Goal: Information Seeking & Learning: Learn about a topic

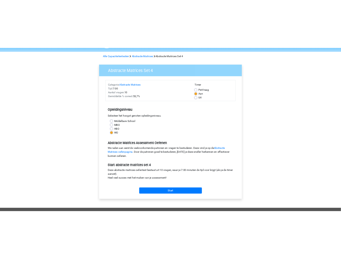
scroll to position [28, 0]
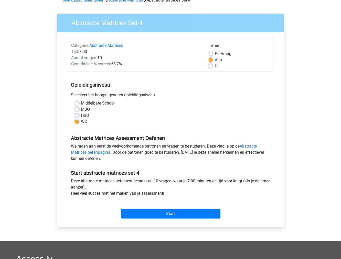
click at [60, 107] on div "Abstracte Matrices Set 4 Categorie: Abstracte Matrices Tijd: 7:00 Aantal vragen…" at bounding box center [170, 120] width 227 height 213
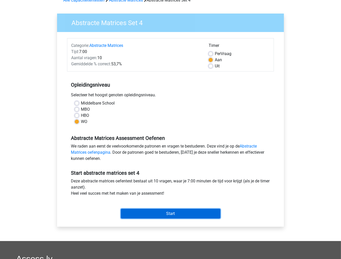
click at [151, 213] on input "Start" at bounding box center [171, 214] width 100 height 10
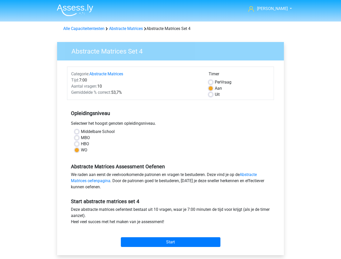
scroll to position [28, 0]
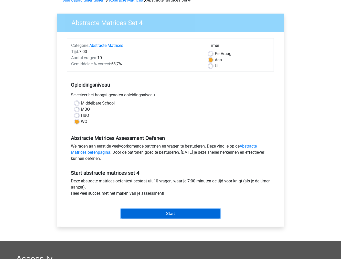
click at [123, 214] on input "Start" at bounding box center [171, 214] width 100 height 10
click at [136, 211] on input "Start" at bounding box center [171, 214] width 100 height 10
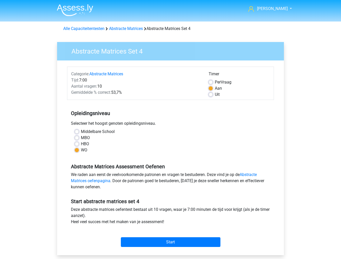
scroll to position [28, 0]
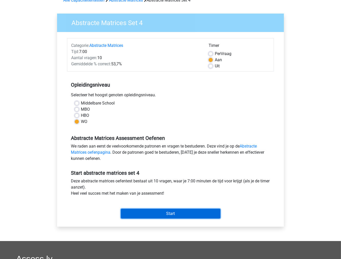
click at [134, 212] on input "Start" at bounding box center [171, 214] width 100 height 10
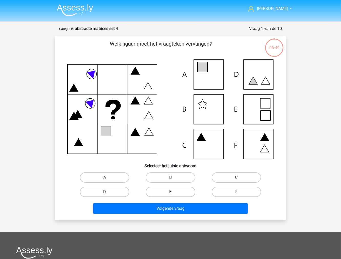
click at [155, 193] on label "E" at bounding box center [170, 192] width 49 height 10
click at [170, 193] on input "E" at bounding box center [171, 193] width 3 height 3
radio input "true"
click at [110, 178] on label "A" at bounding box center [104, 177] width 49 height 10
click at [108, 178] on input "A" at bounding box center [106, 178] width 3 height 3
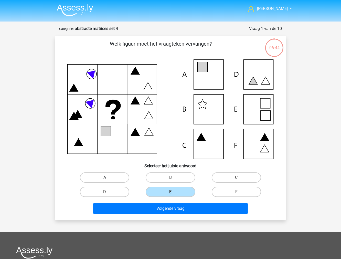
radio input "true"
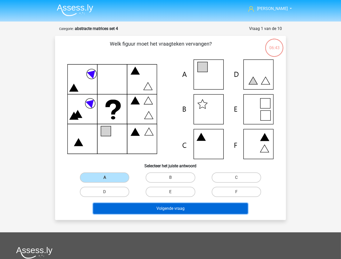
click at [115, 205] on button "Volgende vraag" at bounding box center [170, 208] width 155 height 11
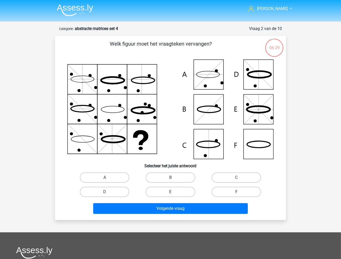
click at [237, 190] on label "F" at bounding box center [236, 192] width 49 height 10
click at [237, 192] on input "F" at bounding box center [237, 193] width 3 height 3
radio input "true"
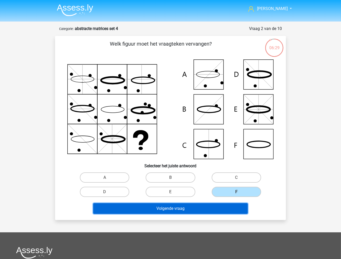
click at [218, 205] on button "Volgende vraag" at bounding box center [170, 208] width 155 height 11
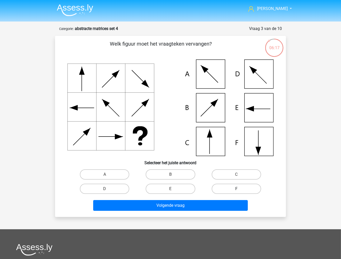
click at [224, 188] on label "F" at bounding box center [236, 188] width 49 height 10
click at [236, 189] on input "F" at bounding box center [237, 190] width 3 height 3
radio input "true"
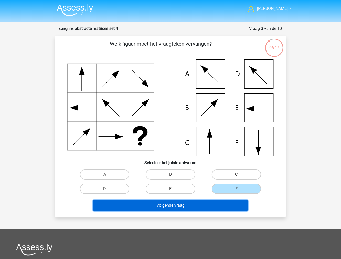
click at [211, 205] on button "Volgende vraag" at bounding box center [170, 205] width 155 height 11
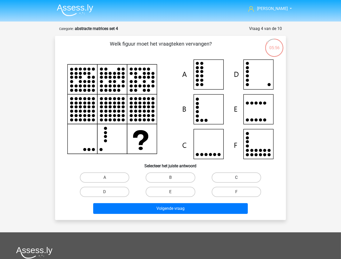
click at [221, 176] on label "C" at bounding box center [236, 177] width 49 height 10
click at [236, 177] on input "C" at bounding box center [237, 178] width 3 height 3
radio input "true"
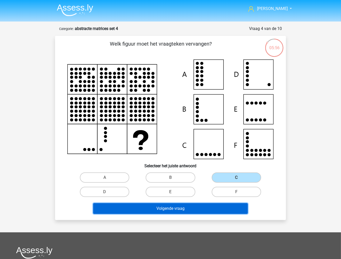
click at [207, 206] on button "Volgende vraag" at bounding box center [170, 208] width 155 height 11
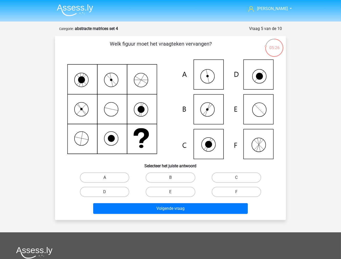
click at [119, 177] on label "A" at bounding box center [104, 177] width 49 height 10
click at [108, 177] on input "A" at bounding box center [106, 178] width 3 height 3
radio input "true"
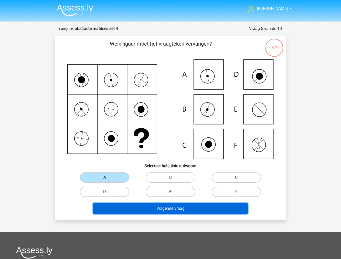
click at [141, 206] on button "Volgende vraag" at bounding box center [170, 208] width 155 height 11
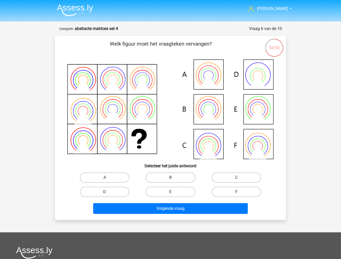
click at [219, 191] on label "F" at bounding box center [236, 192] width 49 height 10
click at [236, 192] on input "F" at bounding box center [237, 193] width 3 height 3
radio input "true"
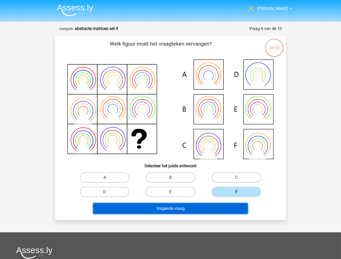
click at [203, 203] on button "Volgende vraag" at bounding box center [170, 208] width 155 height 11
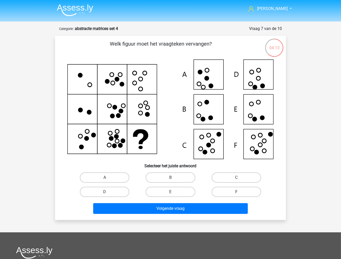
click at [234, 193] on label "F" at bounding box center [236, 192] width 49 height 10
click at [236, 193] on input "F" at bounding box center [237, 193] width 3 height 3
radio input "true"
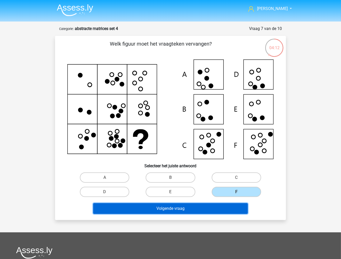
click at [228, 211] on button "Volgende vraag" at bounding box center [170, 208] width 155 height 11
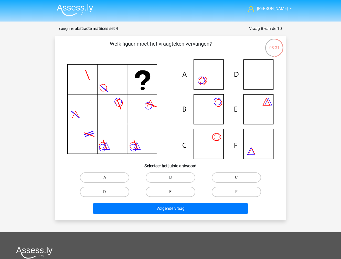
click at [185, 175] on label "B" at bounding box center [170, 177] width 49 height 10
click at [174, 177] on input "B" at bounding box center [171, 178] width 3 height 3
radio input "true"
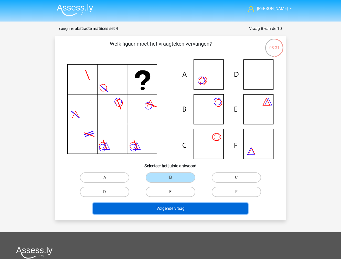
click at [165, 205] on button "Volgende vraag" at bounding box center [170, 208] width 155 height 11
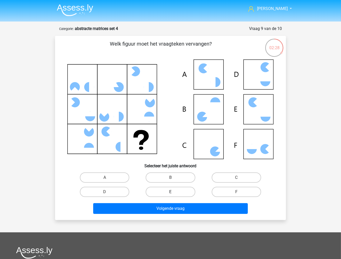
click at [175, 194] on label "E" at bounding box center [170, 192] width 49 height 10
click at [174, 194] on input "E" at bounding box center [171, 193] width 3 height 3
radio input "true"
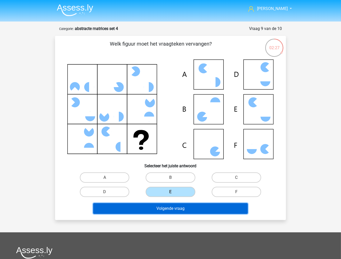
click at [178, 210] on button "Volgende vraag" at bounding box center [170, 208] width 155 height 11
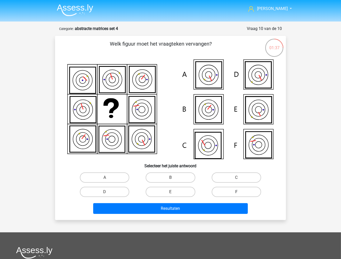
click at [218, 190] on label "F" at bounding box center [236, 192] width 49 height 10
click at [236, 192] on input "F" at bounding box center [237, 193] width 3 height 3
radio input "true"
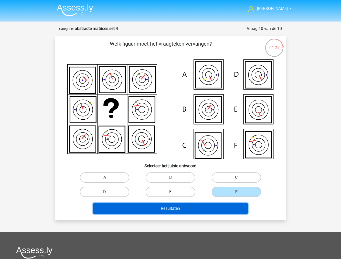
click at [218, 206] on button "Resultaten" at bounding box center [170, 208] width 155 height 11
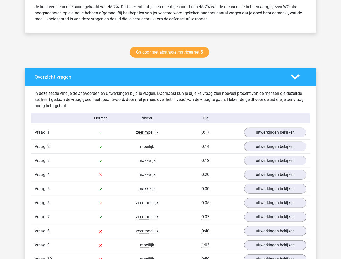
scroll to position [256, 0]
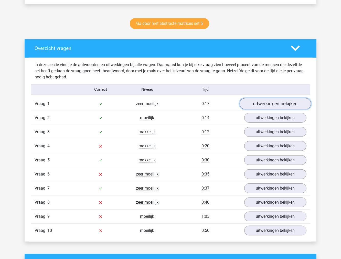
click at [248, 105] on link "uitwerkingen bekijken" at bounding box center [275, 103] width 71 height 11
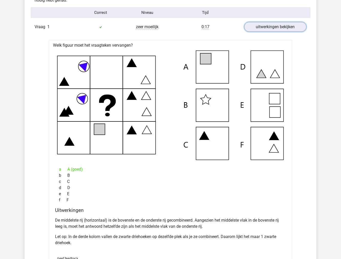
scroll to position [341, 0]
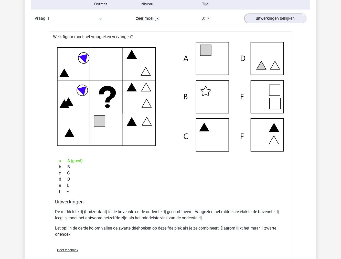
click at [137, 214] on p "De middelste rij (horizontaal) is de bovenste en de onderste rij gecombineerd. …" at bounding box center [170, 215] width 231 height 12
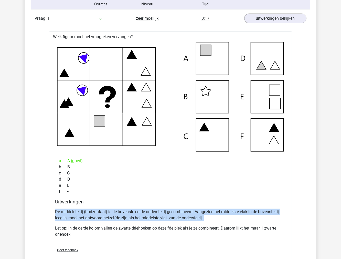
click at [137, 214] on p "De middelste rij (horizontaal) is de bovenste en de onderste rij gecombineerd. …" at bounding box center [170, 215] width 231 height 12
copy div "De middelste rij (horizontaal) is de bovenste en de onderste rij gecombineerd. …"
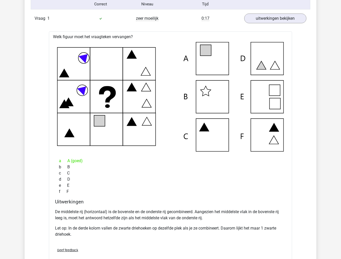
drag, startPoint x: 211, startPoint y: 172, endPoint x: 198, endPoint y: 171, distance: 13.1
click at [211, 172] on div "c C" at bounding box center [170, 173] width 231 height 6
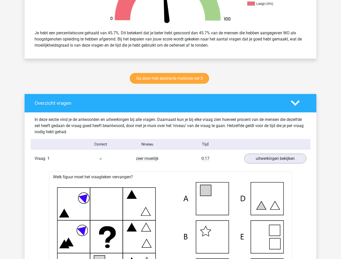
scroll to position [199, 0]
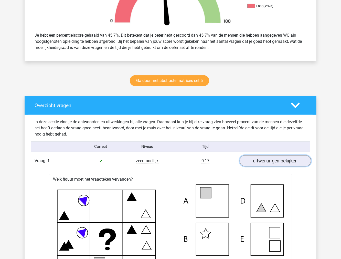
click at [264, 162] on link "uitwerkingen bekijken" at bounding box center [275, 160] width 71 height 11
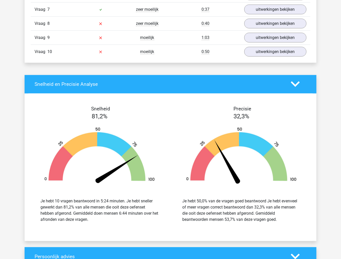
scroll to position [370, 0]
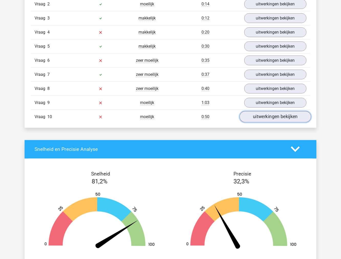
click at [268, 120] on link "uitwerkingen bekijken" at bounding box center [275, 116] width 71 height 11
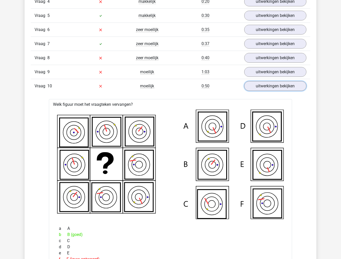
scroll to position [398, 0]
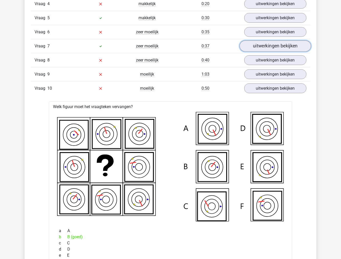
click at [251, 48] on link "uitwerkingen bekijken" at bounding box center [275, 45] width 71 height 11
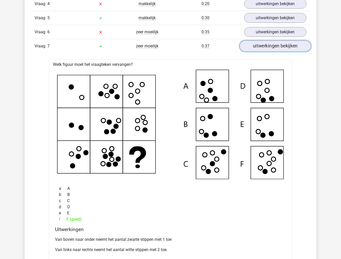
click at [250, 45] on link "uitwerkingen bekijken" at bounding box center [275, 45] width 71 height 11
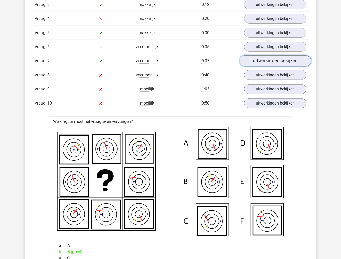
scroll to position [370, 0]
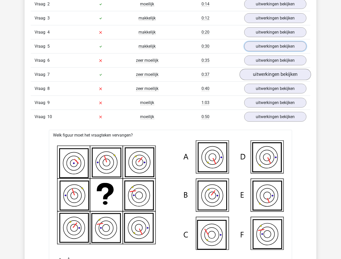
click at [250, 45] on link "uitwerkingen bekijken" at bounding box center [275, 46] width 62 height 10
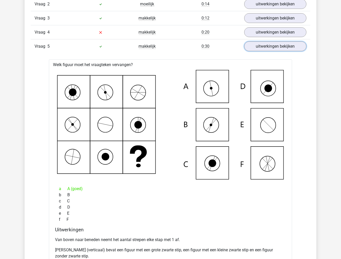
click at [250, 45] on link "uitwerkingen bekijken" at bounding box center [275, 46] width 62 height 10
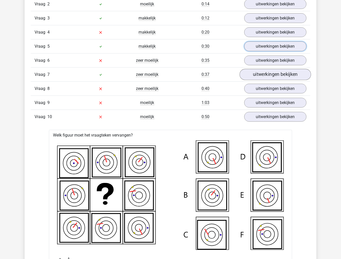
scroll to position [341, 0]
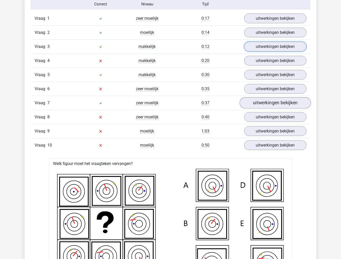
click at [250, 45] on link "uitwerkingen bekijken" at bounding box center [275, 47] width 62 height 10
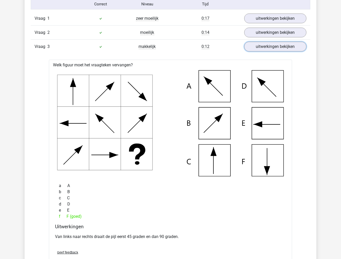
click at [250, 45] on link "uitwerkingen bekijken" at bounding box center [275, 47] width 62 height 10
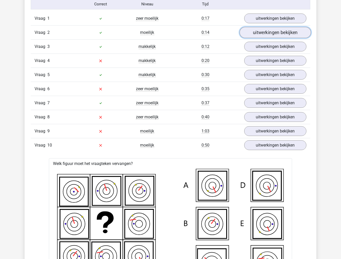
click at [252, 36] on link "uitwerkingen bekijken" at bounding box center [275, 32] width 71 height 11
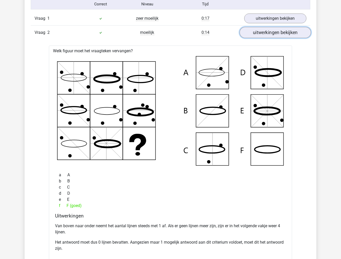
click at [248, 37] on link "uitwerkingen bekijken" at bounding box center [275, 32] width 71 height 11
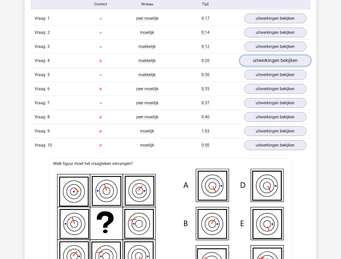
click at [251, 60] on link "uitwerkingen bekijken" at bounding box center [275, 60] width 71 height 11
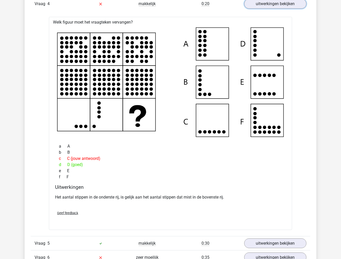
scroll to position [370, 0]
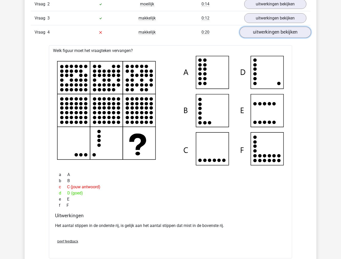
click at [260, 34] on link "uitwerkingen bekijken" at bounding box center [275, 32] width 71 height 11
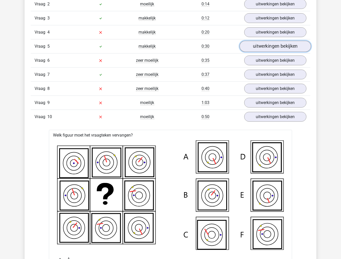
click at [257, 47] on link "uitwerkingen bekijken" at bounding box center [275, 46] width 71 height 11
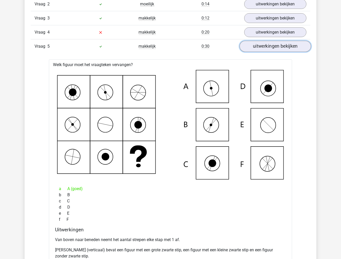
click at [257, 47] on link "uitwerkingen bekijken" at bounding box center [275, 46] width 71 height 11
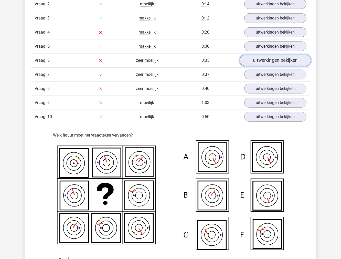
click at [255, 60] on link "uitwerkingen bekijken" at bounding box center [275, 60] width 71 height 11
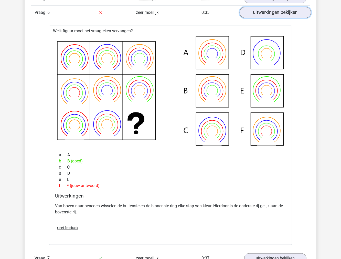
scroll to position [426, 0]
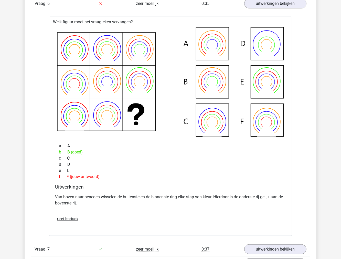
click at [142, 197] on p "Van boven naar beneden wisselen de buitenste en de binnenste ring elke stap van…" at bounding box center [170, 200] width 231 height 12
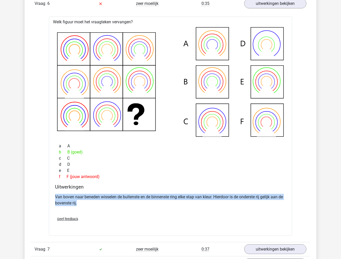
click at [142, 197] on p "Van boven naar beneden wisselen de buitenste en de binnenste ring elke stap van…" at bounding box center [170, 200] width 231 height 12
copy div "Van boven naar beneden wisselen de buitenste en de binnenste ring elke stap van…"
click at [265, 5] on link "uitwerkingen bekijken" at bounding box center [275, 3] width 71 height 11
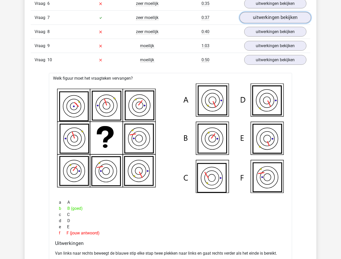
click at [264, 14] on link "uitwerkingen bekijken" at bounding box center [275, 17] width 71 height 11
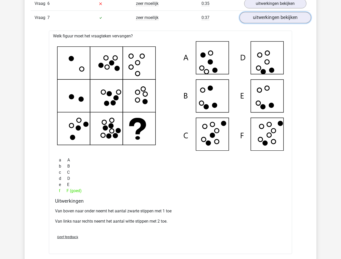
click at [264, 14] on link "uitwerkingen bekijken" at bounding box center [275, 17] width 71 height 11
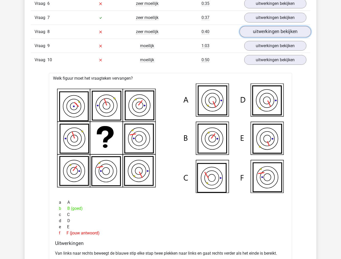
click at [262, 29] on link "uitwerkingen bekijken" at bounding box center [275, 31] width 71 height 11
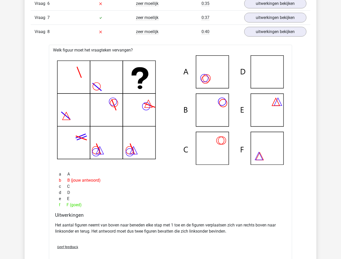
click at [104, 221] on div "Het aantal figuren neemt van boven naar beneden elke stap met 1 toe en de figur…" at bounding box center [170, 230] width 231 height 20
click at [104, 222] on p "Het aantal figuren neemt van boven naar beneden elke stap met 1 toe en de figur…" at bounding box center [170, 228] width 231 height 12
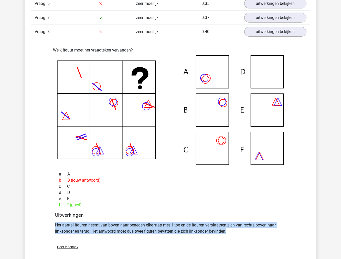
click at [104, 222] on p "Het aantal figuren neemt van boven naar beneden elke stap met 1 toe en de figur…" at bounding box center [170, 228] width 231 height 12
click at [260, 35] on link "uitwerkingen bekijken" at bounding box center [275, 31] width 71 height 11
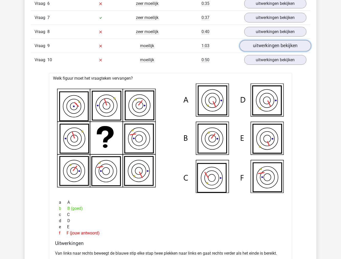
click at [258, 44] on link "uitwerkingen bekijken" at bounding box center [275, 45] width 71 height 11
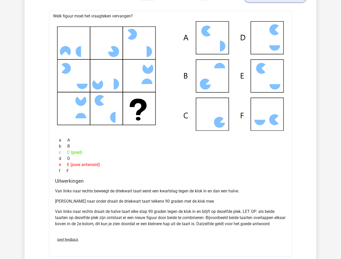
scroll to position [483, 0]
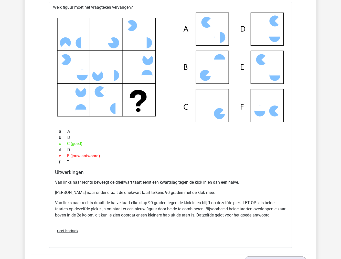
click at [88, 183] on p "Van links naar rechts beweegt de driekwart taart eerst een kwartslag tegen de k…" at bounding box center [170, 182] width 231 height 6
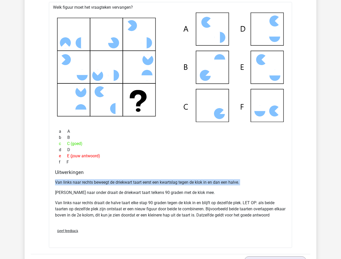
click at [88, 183] on p "Van links naar rechts beweegt de driekwart taart eerst een kwartslag tegen de k…" at bounding box center [170, 182] width 231 height 6
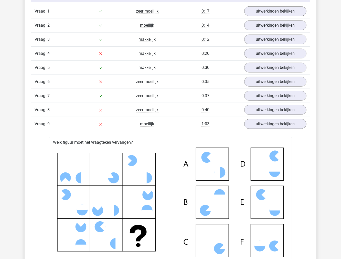
scroll to position [341, 0]
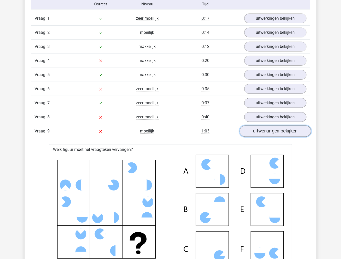
click at [257, 134] on link "uitwerkingen bekijken" at bounding box center [275, 130] width 71 height 11
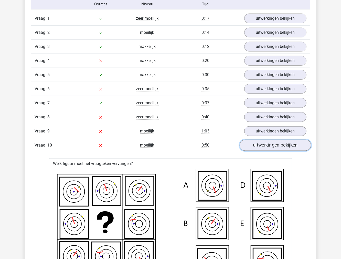
click at [254, 145] on link "uitwerkingen bekijken" at bounding box center [275, 144] width 71 height 11
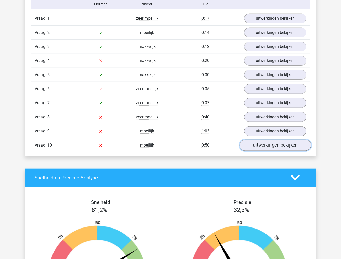
click at [252, 145] on link "uitwerkingen bekijken" at bounding box center [275, 144] width 71 height 11
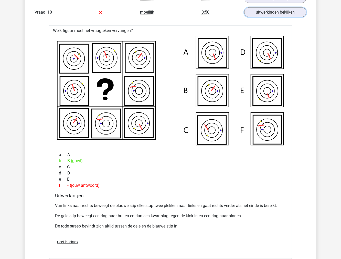
scroll to position [483, 0]
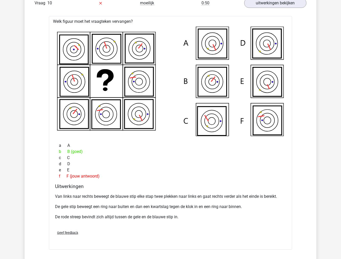
click at [90, 193] on div "Van links naar rechts beweegt de blauwe stip elke stap twee plekken naar links …" at bounding box center [170, 208] width 231 height 35
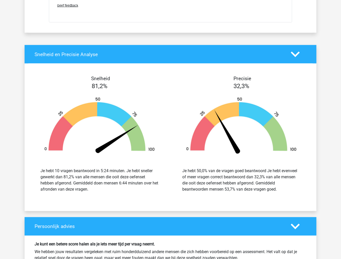
scroll to position [711, 0]
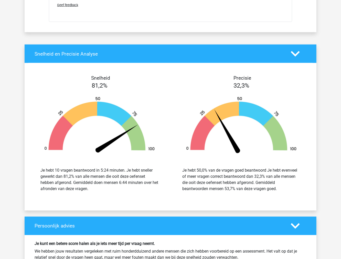
drag, startPoint x: 72, startPoint y: 183, endPoint x: 94, endPoint y: 187, distance: 22.1
click at [94, 187] on div "Je hebt 10 vragen beantwoord in 5:24 minuten. Je hebt sneller gewerkt dan 81,2%…" at bounding box center [99, 179] width 118 height 25
copy div "Gemiddeld doen mensen 6:44 minuten over het afronden van deze vragen"
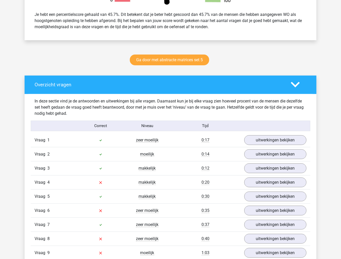
scroll to position [0, 0]
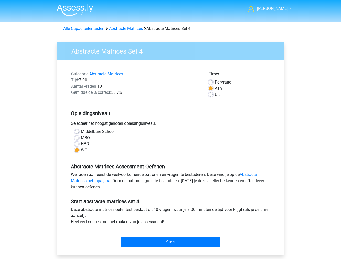
scroll to position [28, 0]
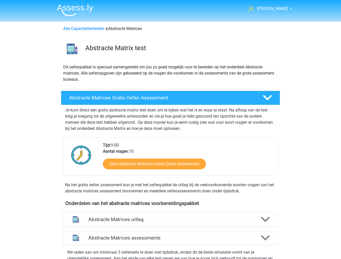
scroll to position [200, 0]
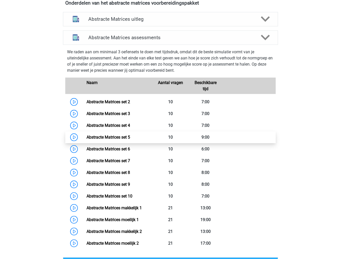
click at [86, 139] on link "Abstracte Matrices set 5" at bounding box center [108, 137] width 44 height 5
click at [86, 135] on link "Abstracte Matrices set 5" at bounding box center [108, 137] width 44 height 5
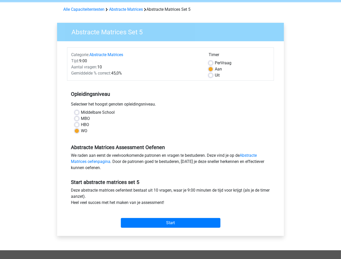
scroll to position [28, 0]
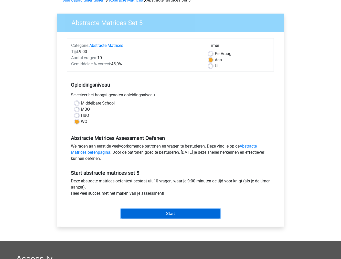
click at [149, 213] on input "Start" at bounding box center [171, 214] width 100 height 10
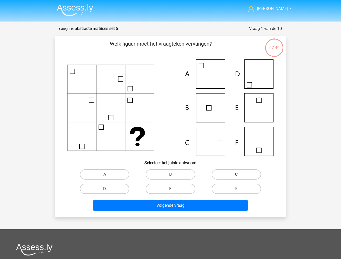
click at [235, 175] on label "C" at bounding box center [236, 174] width 49 height 10
click at [236, 175] on input "C" at bounding box center [237, 175] width 3 height 3
radio input "true"
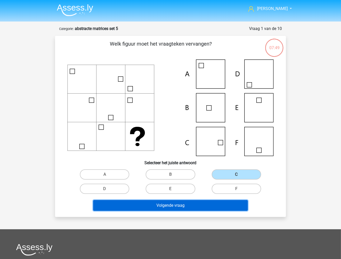
click at [216, 205] on button "Volgende vraag" at bounding box center [170, 205] width 155 height 11
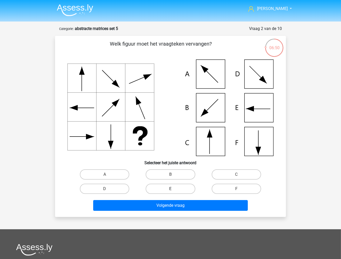
click at [158, 186] on label "E" at bounding box center [170, 188] width 49 height 10
click at [170, 189] on input "E" at bounding box center [171, 190] width 3 height 3
radio input "true"
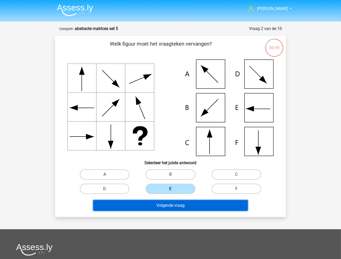
click at [167, 203] on button "Volgende vraag" at bounding box center [170, 205] width 155 height 11
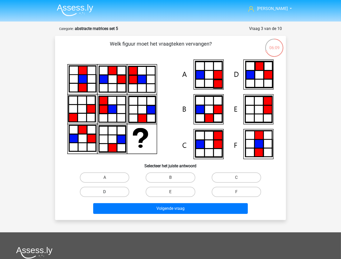
click at [124, 191] on label "D" at bounding box center [104, 192] width 49 height 10
click at [108, 192] on input "D" at bounding box center [106, 193] width 3 height 3
radio input "true"
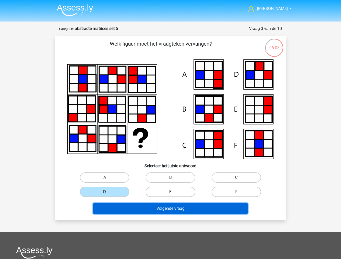
click at [124, 205] on button "Volgende vraag" at bounding box center [170, 208] width 155 height 11
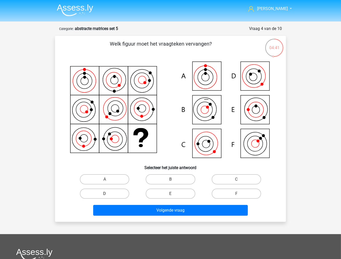
click at [120, 191] on label "D" at bounding box center [104, 193] width 49 height 10
click at [108, 193] on input "D" at bounding box center [106, 194] width 3 height 3
radio input "true"
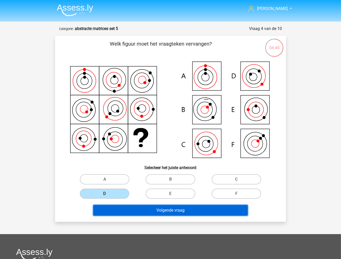
click at [118, 206] on button "Volgende vraag" at bounding box center [170, 210] width 155 height 11
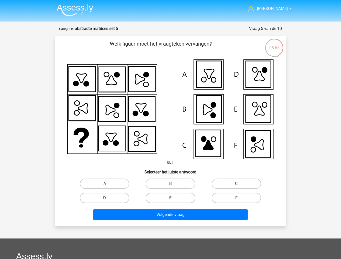
click at [104, 196] on label "D" at bounding box center [104, 198] width 49 height 10
click at [105, 198] on input "D" at bounding box center [106, 199] width 3 height 3
radio input "true"
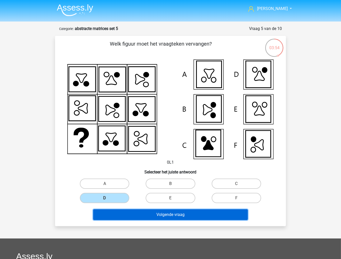
click at [110, 218] on button "Volgende vraag" at bounding box center [170, 214] width 155 height 11
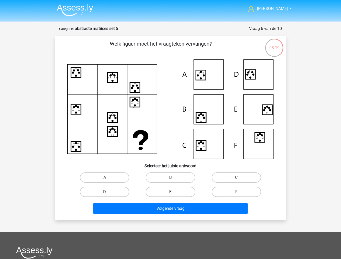
click at [126, 190] on label "D" at bounding box center [104, 192] width 49 height 10
click at [108, 192] on input "D" at bounding box center [106, 193] width 3 height 3
radio input "true"
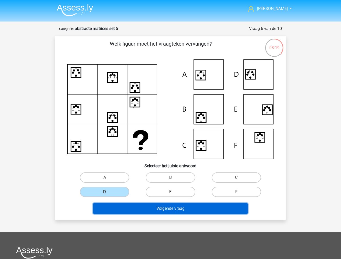
click at [127, 204] on button "Volgende vraag" at bounding box center [170, 208] width 155 height 11
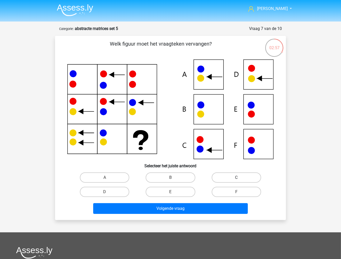
click at [218, 178] on label "C" at bounding box center [236, 177] width 49 height 10
click at [236, 178] on input "C" at bounding box center [237, 178] width 3 height 3
radio input "true"
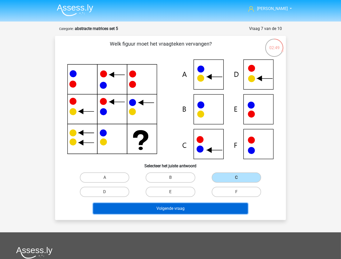
click at [197, 209] on button "Volgende vraag" at bounding box center [170, 208] width 155 height 11
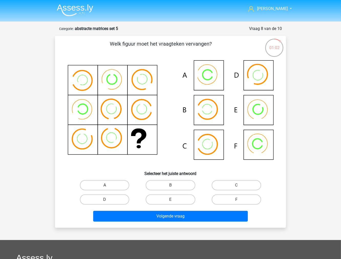
click at [108, 186] on label "A" at bounding box center [104, 185] width 49 height 10
click at [108, 186] on input "A" at bounding box center [106, 186] width 3 height 3
radio input "true"
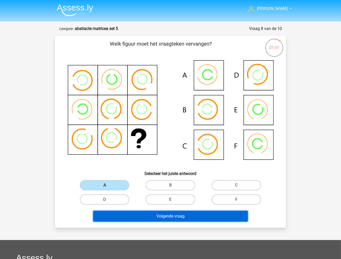
click at [134, 215] on button "Volgende vraag" at bounding box center [170, 216] width 155 height 11
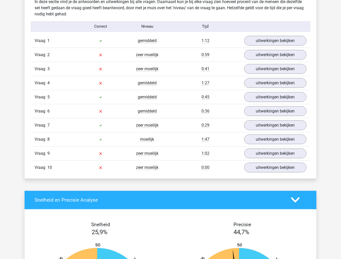
scroll to position [313, 0]
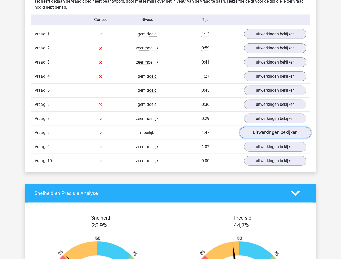
click at [269, 135] on link "uitwerkingen bekijken" at bounding box center [275, 132] width 71 height 11
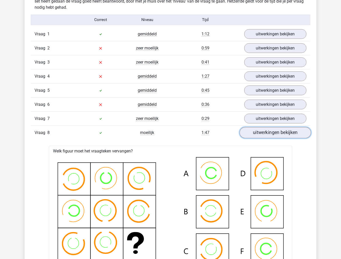
click at [269, 135] on link "uitwerkingen bekijken" at bounding box center [275, 132] width 71 height 11
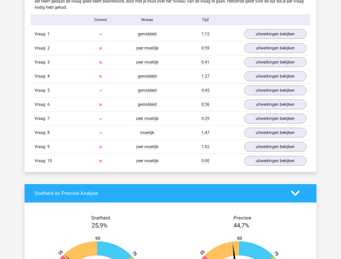
click at [260, 39] on div "Vraag 1 gemiddeld 1:12 uitwerkingen bekijken" at bounding box center [170, 34] width 279 height 14
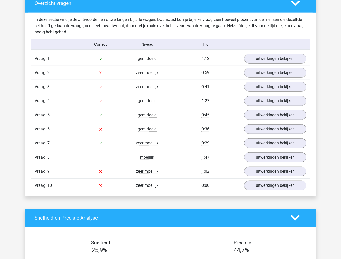
scroll to position [284, 0]
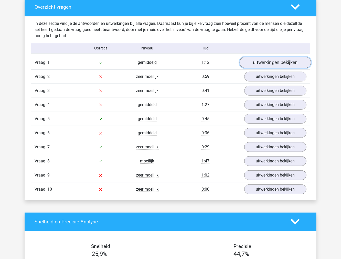
click at [255, 58] on link "uitwerkingen bekijken" at bounding box center [275, 62] width 71 height 11
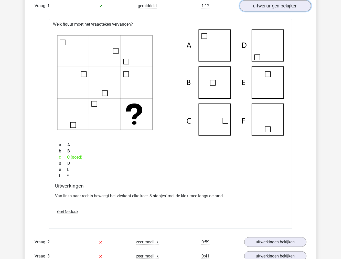
scroll to position [341, 0]
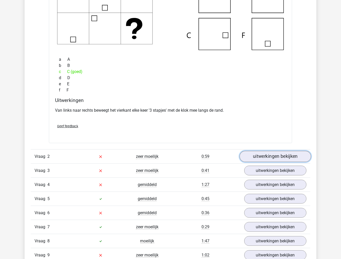
click at [250, 155] on link "uitwerkingen bekijken" at bounding box center [275, 156] width 71 height 11
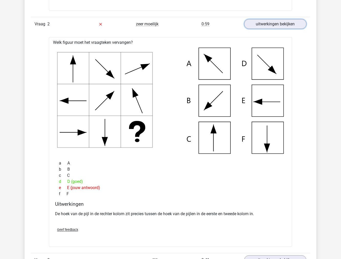
scroll to position [569, 0]
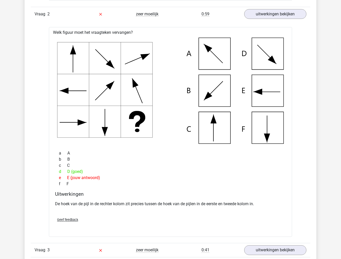
click at [183, 203] on p "De hoek van de pijl in de rechter kolom zit precies tussen de hoek van de pijle…" at bounding box center [170, 204] width 231 height 6
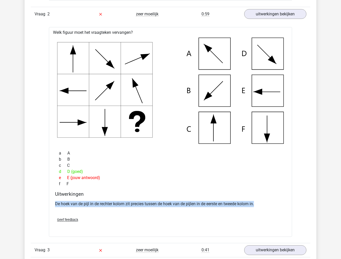
click at [183, 203] on p "De hoek van de pijl in de rechter kolom zit precies tussen de hoek van de pijle…" at bounding box center [170, 204] width 231 height 6
copy div "De hoek van de pijl in de rechter kolom zit precies tussen de hoek van de pijle…"
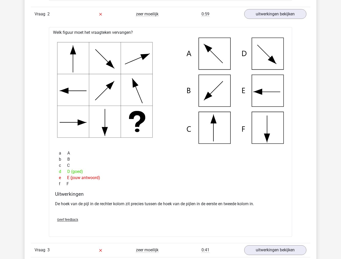
click at [47, 48] on div "Vraag 1 gemiddeld 1:12 uitwerkingen bekijken Welk figuur moet het vraagteken ve…" at bounding box center [171, 63] width 272 height 584
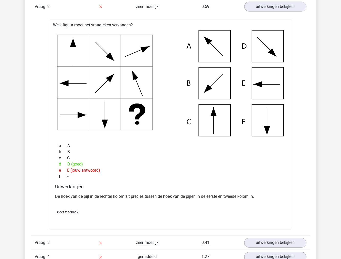
scroll to position [597, 0]
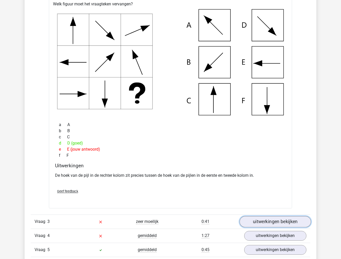
click at [253, 224] on link "uitwerkingen bekijken" at bounding box center [275, 221] width 71 height 11
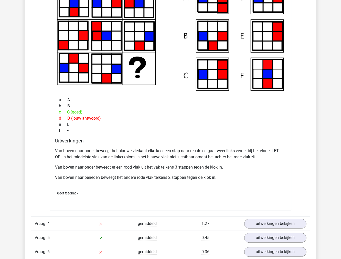
scroll to position [995, 0]
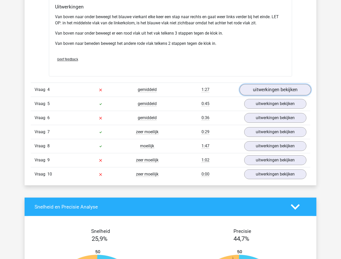
click at [259, 88] on link "uitwerkingen bekijken" at bounding box center [275, 89] width 71 height 11
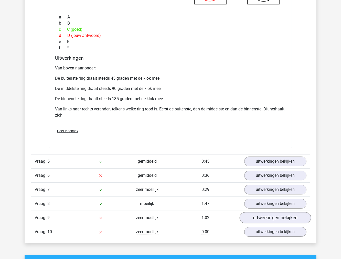
scroll to position [1222, 0]
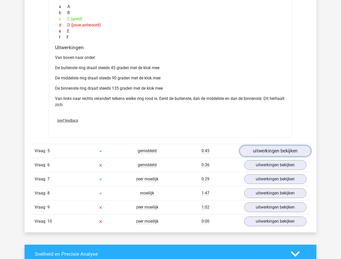
click at [268, 152] on link "uitwerkingen bekijken" at bounding box center [275, 150] width 71 height 11
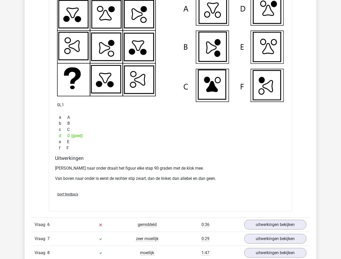
scroll to position [1421, 0]
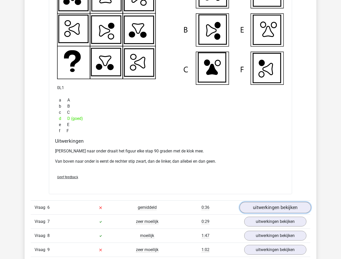
click at [275, 208] on link "uitwerkingen bekijken" at bounding box center [275, 207] width 71 height 11
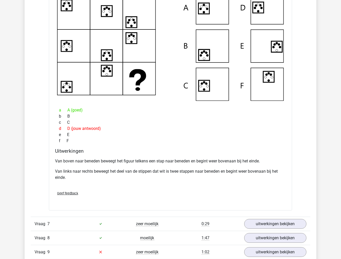
scroll to position [1763, 0]
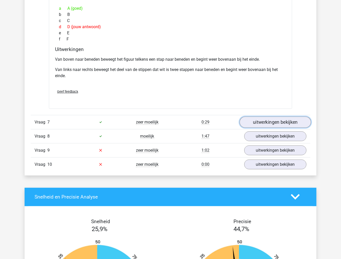
click at [252, 121] on link "uitwerkingen bekijken" at bounding box center [275, 121] width 71 height 11
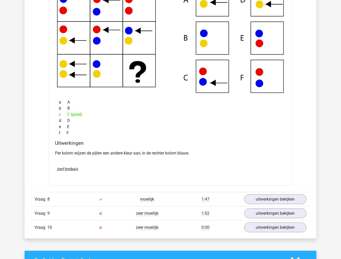
scroll to position [1933, 0]
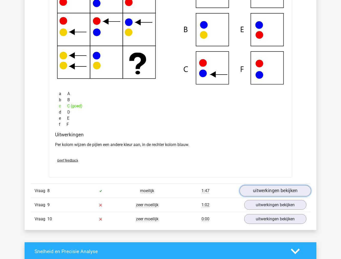
click at [263, 190] on link "uitwerkingen bekijken" at bounding box center [275, 190] width 71 height 11
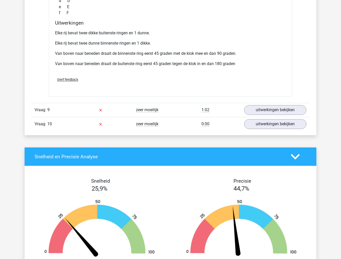
scroll to position [2303, 0]
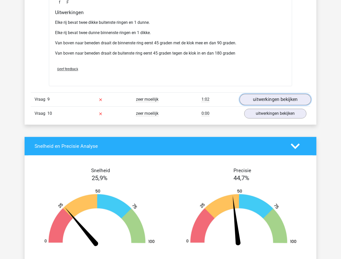
click at [250, 102] on link "uitwerkingen bekijken" at bounding box center [275, 99] width 71 height 11
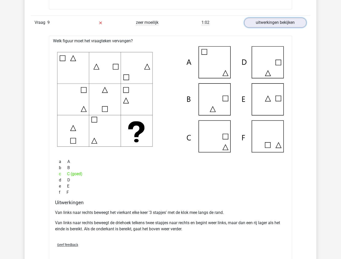
scroll to position [2388, 0]
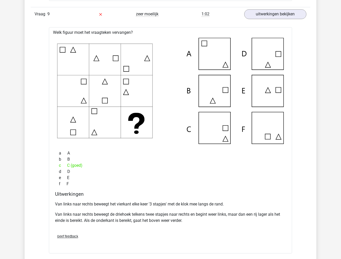
click at [173, 204] on p "Van links naar rechts beweegt het vierkant elke keer '3 stapjes' met de klok me…" at bounding box center [170, 204] width 231 height 6
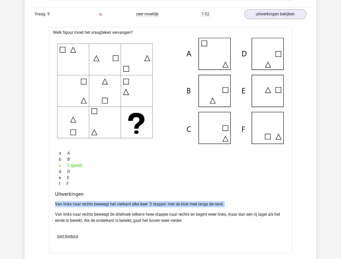
click at [173, 204] on p "Van links naar rechts beweegt het vierkant elke keer '3 stapjes' met de klok me…" at bounding box center [170, 204] width 231 height 6
copy div "Van links naar rechts beweegt het vierkant elke keer '3 stapjes' met de klok me…"
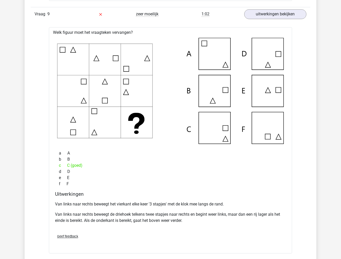
click at [99, 214] on p "Van links naar rechts beweegt de driehoek telkens twee stapjes naar rechts en b…" at bounding box center [170, 217] width 231 height 12
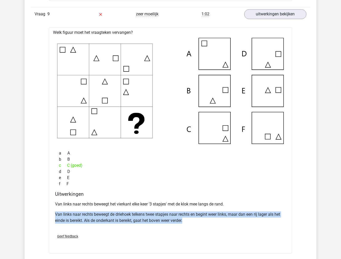
click at [99, 214] on p "Van links naar rechts beweegt de driehoek telkens twee stapjes naar rechts en b…" at bounding box center [170, 217] width 231 height 12
copy div "Van links naar rechts beweegt de driehoek telkens twee stapjes naar rechts en b…"
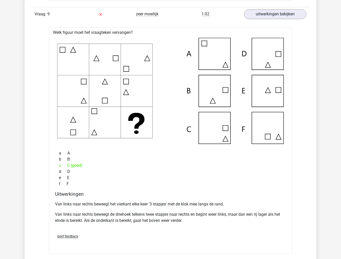
click at [144, 232] on div "Geef feedback" at bounding box center [170, 236] width 235 height 13
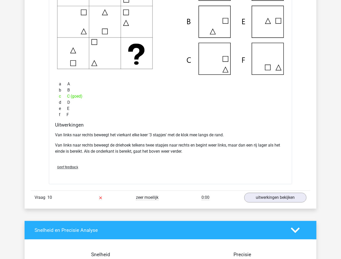
scroll to position [2473, 0]
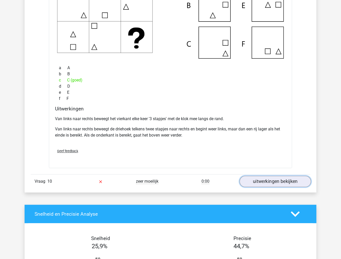
click at [265, 180] on link "uitwerkingen bekijken" at bounding box center [275, 181] width 71 height 11
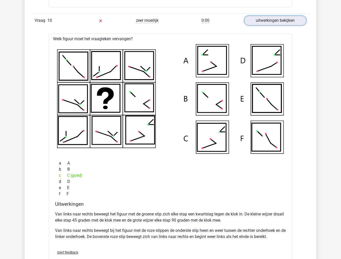
scroll to position [2644, 0]
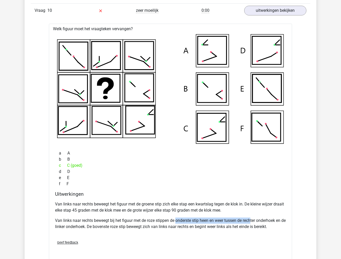
drag, startPoint x: 177, startPoint y: 223, endPoint x: 253, endPoint y: 221, distance: 76.3
click at [253, 221] on p "Van links naar rechts beweegt bij het figuur met de roze stippen de onderste st…" at bounding box center [170, 223] width 231 height 12
click at [98, 162] on div "b B" at bounding box center [170, 159] width 231 height 6
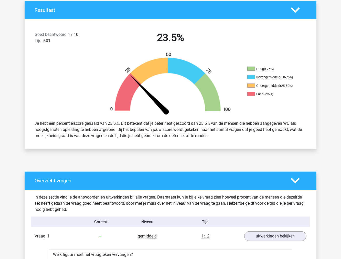
scroll to position [0, 0]
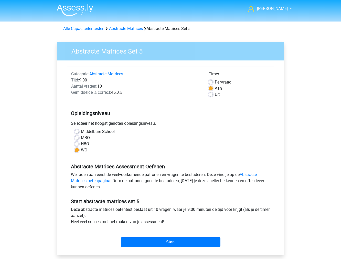
scroll to position [28, 0]
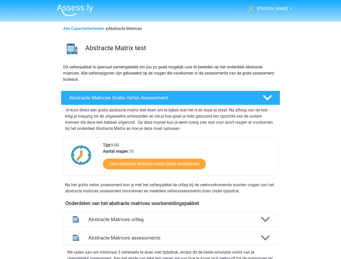
scroll to position [200, 0]
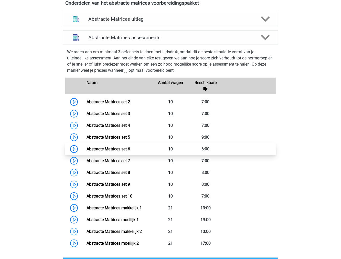
click at [86, 151] on link "Abstracte Matrices set 6" at bounding box center [108, 148] width 44 height 5
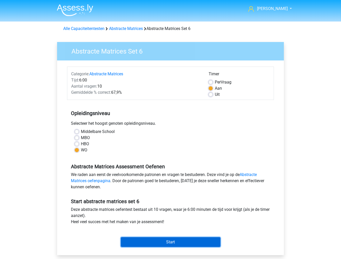
click at [138, 238] on input "Start" at bounding box center [171, 242] width 100 height 10
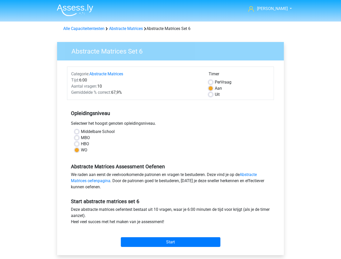
click at [165, 247] on div "Start" at bounding box center [170, 238] width 207 height 22
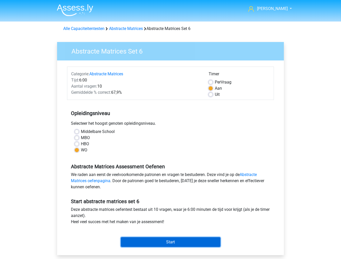
click at [165, 241] on input "Start" at bounding box center [171, 242] width 100 height 10
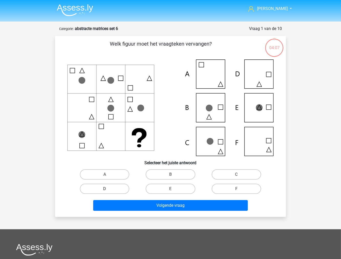
click at [127, 185] on label "D" at bounding box center [104, 188] width 49 height 10
click at [108, 189] on input "D" at bounding box center [106, 190] width 3 height 3
radio input "true"
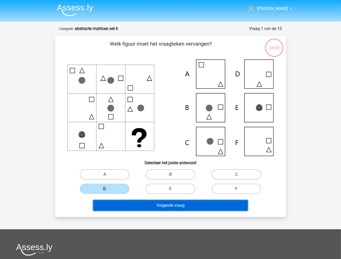
click at [132, 200] on button "Volgende vraag" at bounding box center [170, 205] width 155 height 11
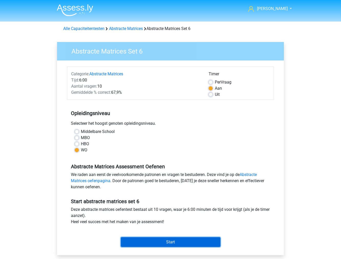
click at [138, 240] on input "Start" at bounding box center [171, 242] width 100 height 10
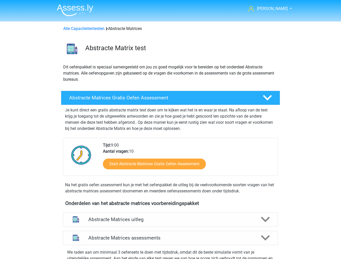
scroll to position [200, 0]
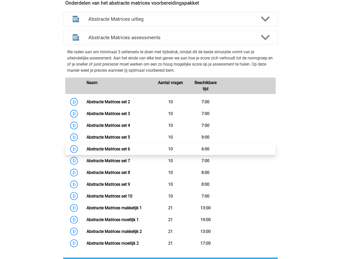
click at [86, 146] on link "Abstracte Matrices set 6" at bounding box center [108, 148] width 44 height 5
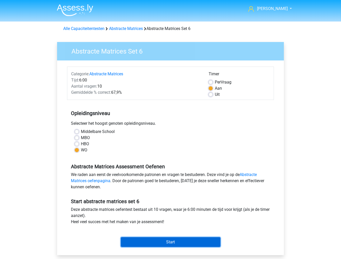
click at [144, 244] on input "Start" at bounding box center [171, 242] width 100 height 10
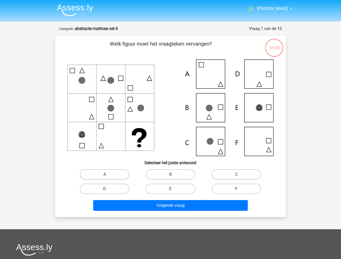
click at [221, 178] on label "C" at bounding box center [236, 174] width 49 height 10
click at [236, 178] on input "C" at bounding box center [237, 175] width 3 height 3
radio input "true"
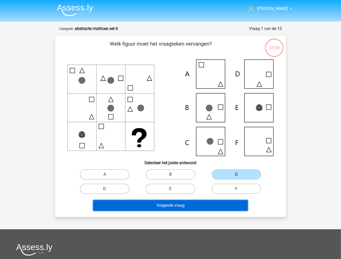
click at [189, 206] on button "Volgende vraag" at bounding box center [170, 205] width 155 height 11
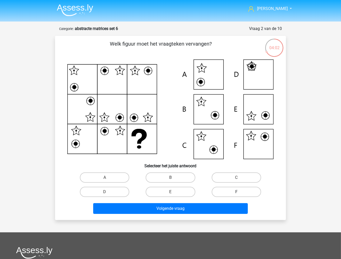
click at [221, 190] on label "F" at bounding box center [236, 192] width 49 height 10
click at [236, 192] on input "F" at bounding box center [237, 193] width 3 height 3
radio input "true"
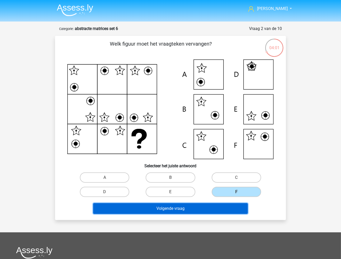
click at [221, 203] on button "Volgende vraag" at bounding box center [170, 208] width 155 height 11
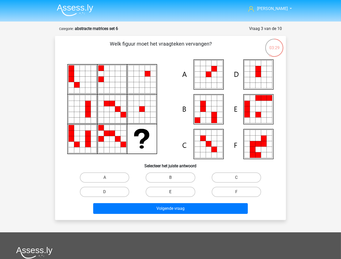
click at [189, 192] on label "E" at bounding box center [170, 192] width 49 height 10
click at [174, 192] on input "E" at bounding box center [171, 193] width 3 height 3
radio input "true"
click at [189, 201] on div "Volgende vraag" at bounding box center [170, 207] width 214 height 17
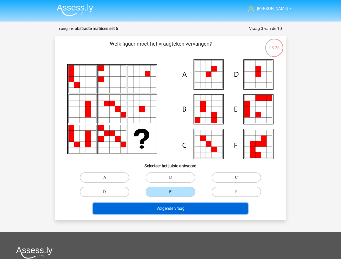
click at [186, 204] on button "Volgende vraag" at bounding box center [170, 208] width 155 height 11
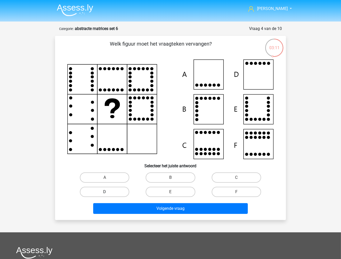
click at [116, 189] on label "D" at bounding box center [104, 192] width 49 height 10
click at [108, 192] on input "D" at bounding box center [106, 193] width 3 height 3
radio input "true"
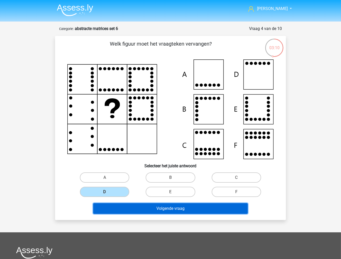
click at [124, 205] on button "Volgende vraag" at bounding box center [170, 208] width 155 height 11
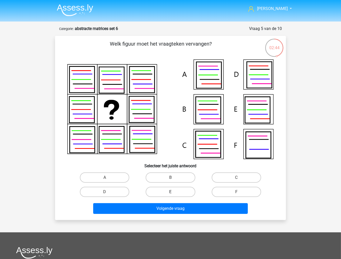
click at [168, 194] on label "E" at bounding box center [170, 192] width 49 height 10
click at [170, 194] on input "E" at bounding box center [171, 193] width 3 height 3
radio input "true"
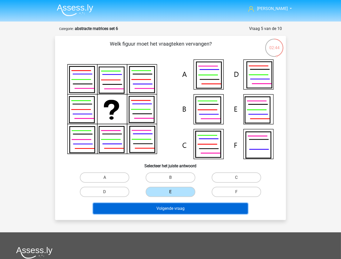
click at [167, 205] on button "Volgende vraag" at bounding box center [170, 208] width 155 height 11
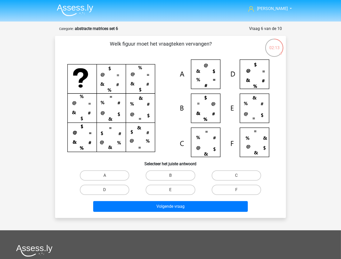
click at [106, 192] on input "D" at bounding box center [106, 191] width 3 height 3
radio input "true"
click at [111, 199] on div "Volgende vraag" at bounding box center [170, 205] width 214 height 17
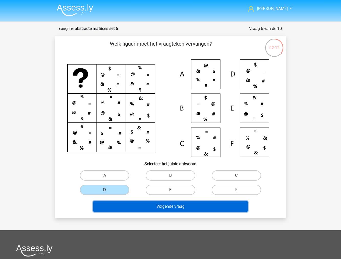
click at [111, 202] on button "Volgende vraag" at bounding box center [170, 206] width 155 height 11
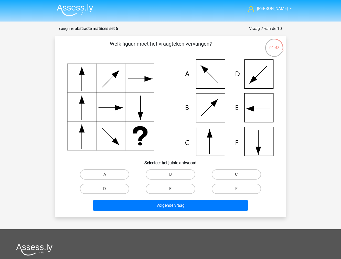
click at [167, 188] on label "E" at bounding box center [170, 188] width 49 height 10
click at [170, 189] on input "E" at bounding box center [171, 190] width 3 height 3
radio input "true"
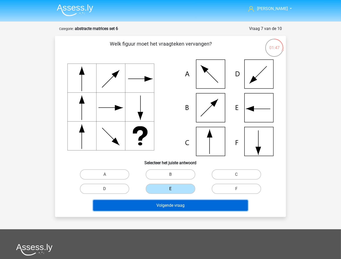
click at [167, 204] on button "Volgende vraag" at bounding box center [170, 205] width 155 height 11
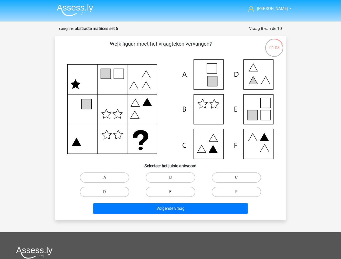
click at [182, 194] on label "E" at bounding box center [170, 192] width 49 height 10
click at [174, 194] on input "E" at bounding box center [171, 193] width 3 height 3
radio input "true"
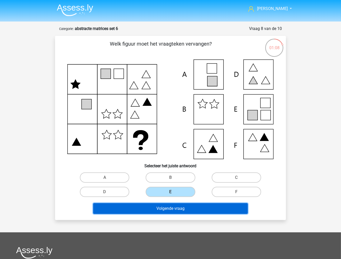
click at [180, 204] on button "Volgende vraag" at bounding box center [170, 208] width 155 height 11
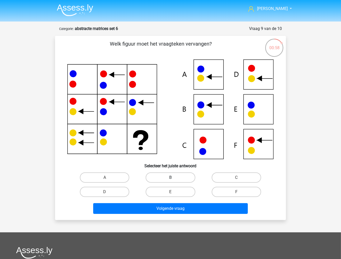
click at [159, 176] on label "B" at bounding box center [170, 177] width 49 height 10
click at [170, 177] on input "B" at bounding box center [171, 178] width 3 height 3
radio input "true"
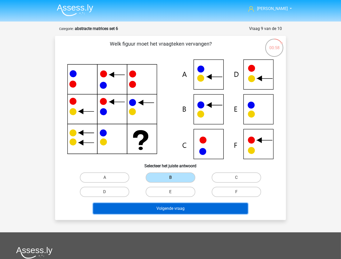
click at [156, 209] on button "Volgende vraag" at bounding box center [170, 208] width 155 height 11
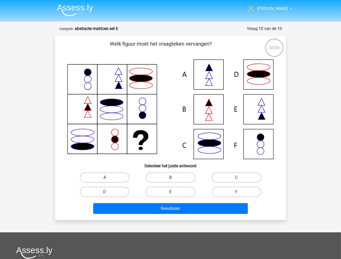
click at [122, 177] on label "A" at bounding box center [104, 177] width 49 height 10
click at [108, 177] on input "A" at bounding box center [106, 178] width 3 height 3
radio input "true"
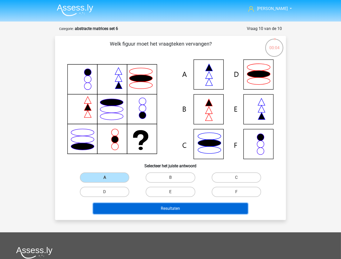
click at [136, 205] on button "Resultaten" at bounding box center [170, 208] width 155 height 11
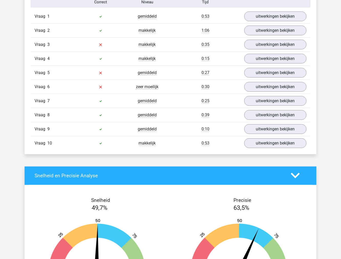
scroll to position [341, 0]
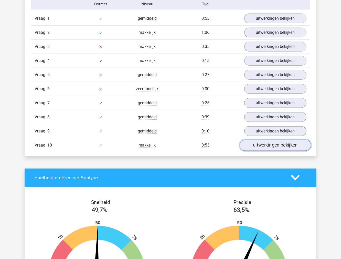
click at [265, 147] on link "uitwerkingen bekijken" at bounding box center [275, 144] width 71 height 11
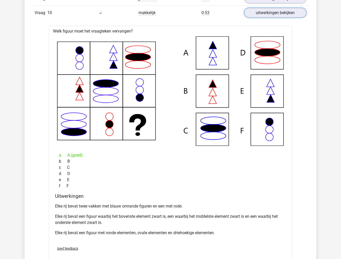
scroll to position [483, 0]
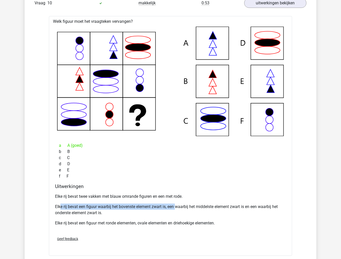
drag, startPoint x: 61, startPoint y: 208, endPoint x: 177, endPoint y: 208, distance: 115.1
click at [177, 208] on p "Elke rij bevat een figuur waarbij het bovenste element zwart is, een waarbij he…" at bounding box center [170, 209] width 231 height 12
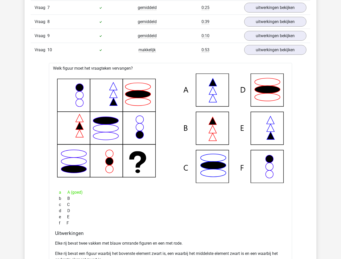
scroll to position [426, 0]
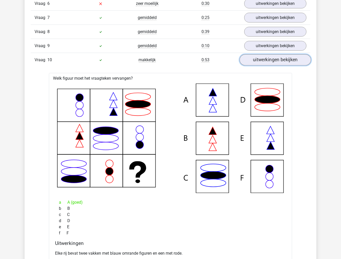
click at [273, 58] on link "uitwerkingen bekijken" at bounding box center [275, 59] width 71 height 11
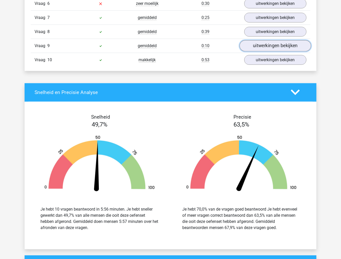
click at [268, 49] on link "uitwerkingen bekijken" at bounding box center [275, 45] width 71 height 11
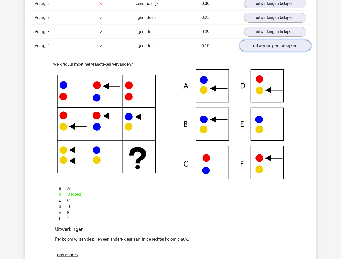
click at [268, 49] on link "uitwerkingen bekijken" at bounding box center [275, 45] width 71 height 11
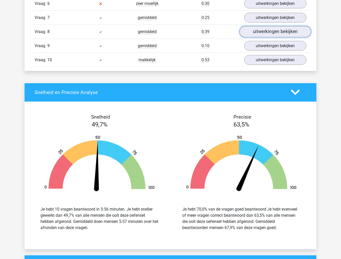
click at [270, 35] on link "uitwerkingen bekijken" at bounding box center [275, 31] width 71 height 11
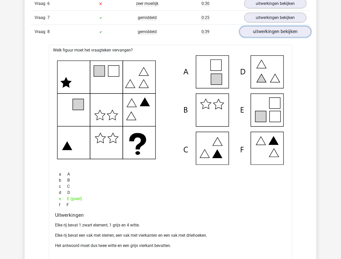
scroll to position [455, 0]
click at [270, 35] on link "uitwerkingen bekijken" at bounding box center [275, 31] width 71 height 11
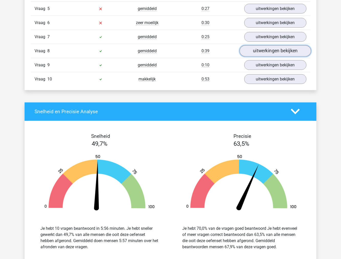
scroll to position [398, 0]
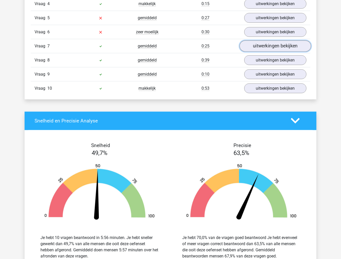
click at [271, 44] on link "uitwerkingen bekijken" at bounding box center [275, 45] width 71 height 11
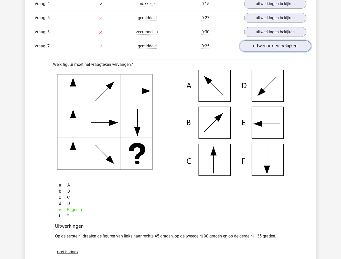
click at [271, 44] on link "uitwerkingen bekijken" at bounding box center [275, 45] width 71 height 11
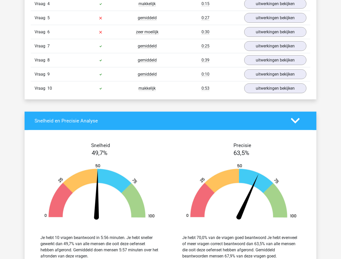
click at [273, 37] on div "Vraag 6 zeer moeilijk 0:30 uitwerkingen bekijken" at bounding box center [170, 32] width 279 height 14
click at [274, 35] on link "uitwerkingen bekijken" at bounding box center [275, 31] width 71 height 11
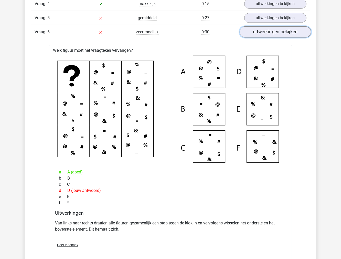
click at [254, 36] on link "uitwerkingen bekijken" at bounding box center [275, 31] width 71 height 11
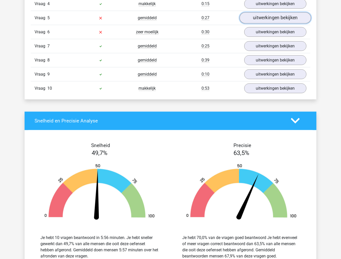
click at [255, 23] on link "uitwerkingen bekijken" at bounding box center [275, 17] width 71 height 11
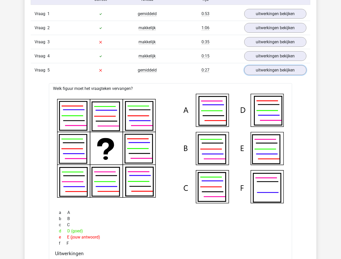
scroll to position [341, 0]
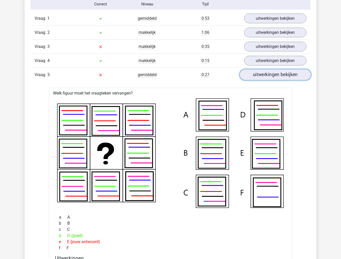
click at [253, 78] on link "uitwerkingen bekijken" at bounding box center [275, 74] width 71 height 11
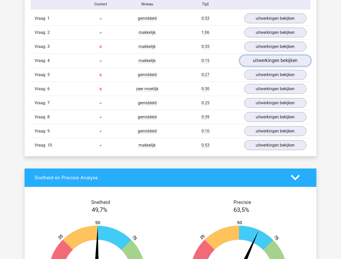
click at [256, 63] on link "uitwerkingen bekijken" at bounding box center [275, 60] width 71 height 11
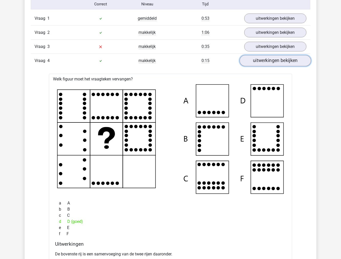
click at [272, 60] on link "uitwerkingen bekijken" at bounding box center [275, 60] width 71 height 11
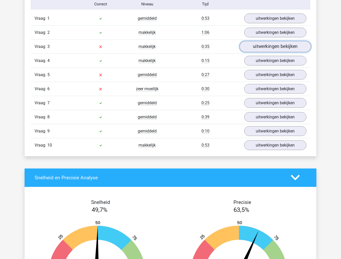
click at [271, 49] on link "uitwerkingen bekijken" at bounding box center [275, 46] width 71 height 11
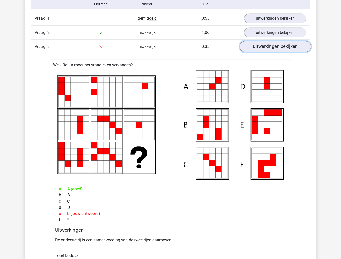
scroll to position [370, 0]
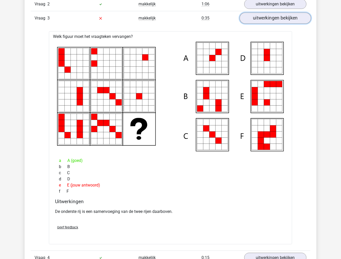
click at [256, 22] on link "uitwerkingen bekijken" at bounding box center [275, 18] width 71 height 11
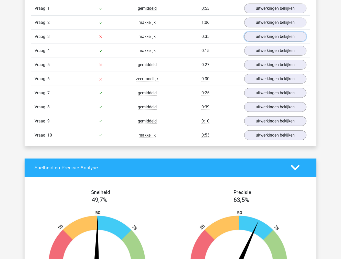
scroll to position [341, 0]
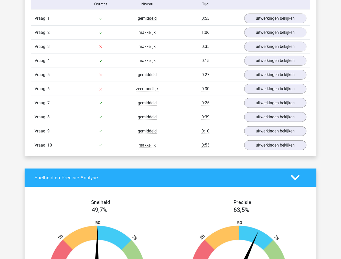
click at [256, 27] on div "Vraag 2 makkelijk 1:06 uitwerkingen bekijken" at bounding box center [170, 32] width 279 height 14
click at [257, 30] on link "uitwerkingen bekijken" at bounding box center [275, 32] width 71 height 11
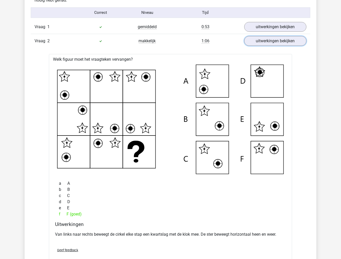
scroll to position [313, 0]
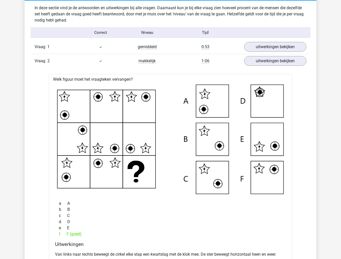
click at [268, 67] on div "Vraag 2 makkelijk 1:06 uitwerkingen bekijken" at bounding box center [170, 61] width 279 height 14
click at [269, 62] on link "uitwerkingen bekijken" at bounding box center [275, 60] width 71 height 11
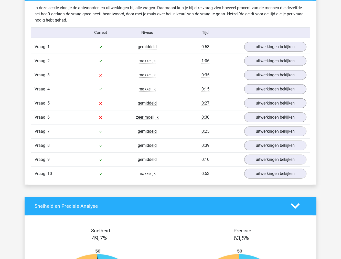
click at [268, 52] on div "Vraag 1 gemiddeld 0:53 uitwerkingen bekijken" at bounding box center [170, 47] width 279 height 14
click at [267, 50] on link "uitwerkingen bekijken" at bounding box center [275, 46] width 71 height 11
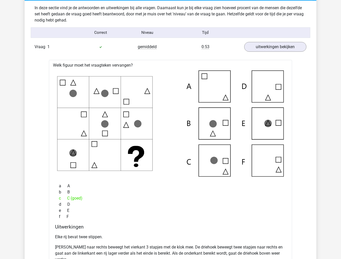
click at [125, 52] on div "Vraag 1 gemiddeld 0:53 uitwerkingen bekijken" at bounding box center [170, 47] width 279 height 14
click at [249, 45] on link "uitwerkingen bekijken" at bounding box center [275, 46] width 71 height 11
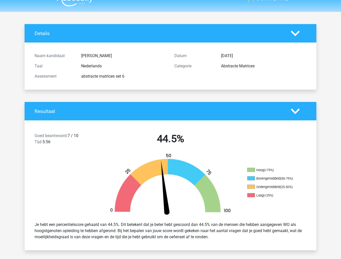
scroll to position [0, 0]
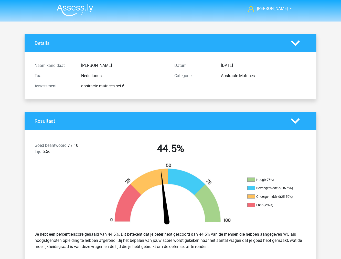
click at [106, 84] on div "abstracte matrices set 6" at bounding box center [123, 86] width 93 height 6
copy div "abstracte matrices set 6"
